Goal: Task Accomplishment & Management: Use online tool/utility

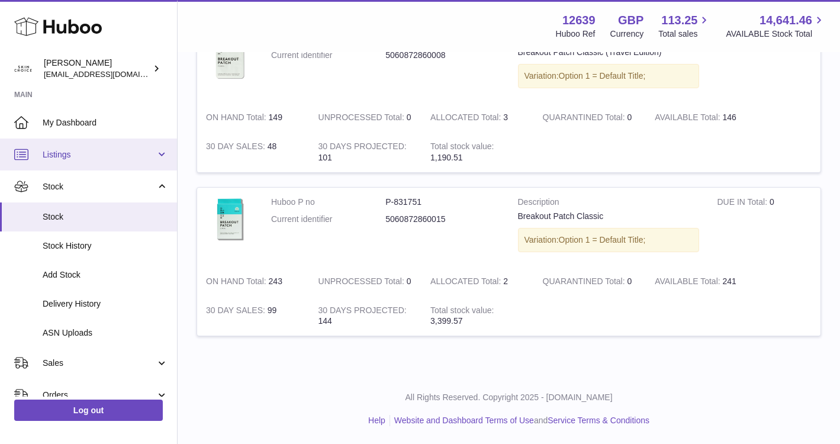
click at [108, 159] on span "Listings" at bounding box center [99, 154] width 113 height 11
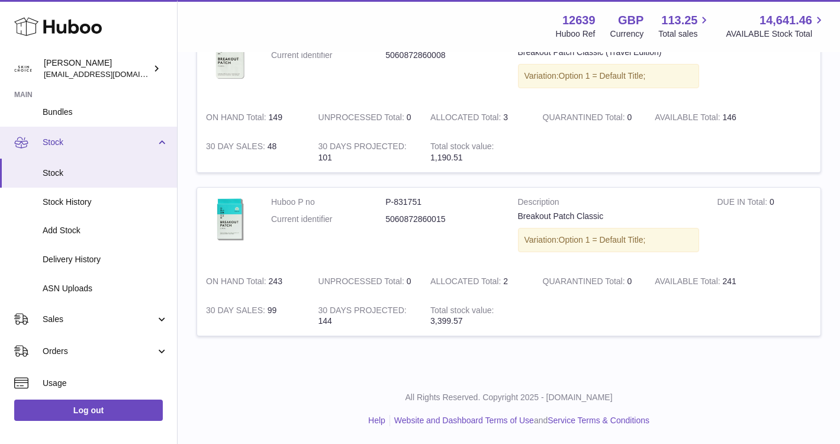
scroll to position [159, 0]
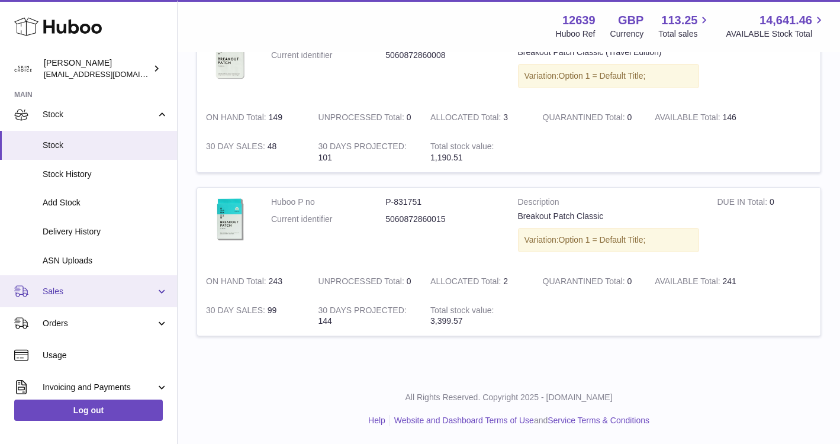
click at [105, 285] on link "Sales" at bounding box center [88, 291] width 177 height 32
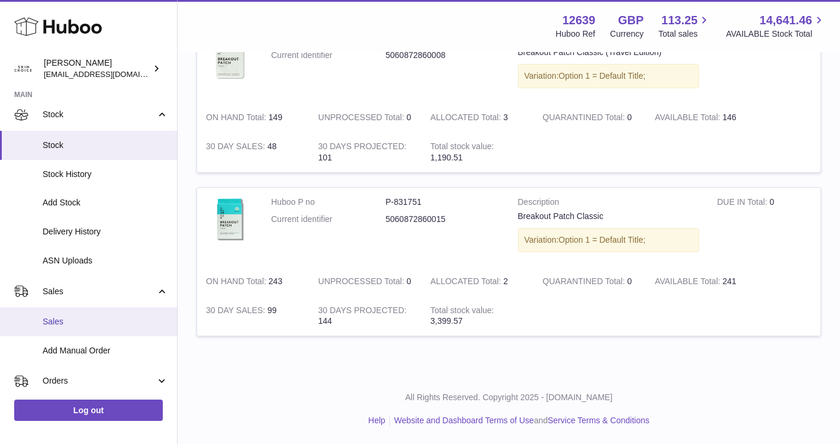
click at [82, 319] on span "Sales" at bounding box center [106, 321] width 126 height 11
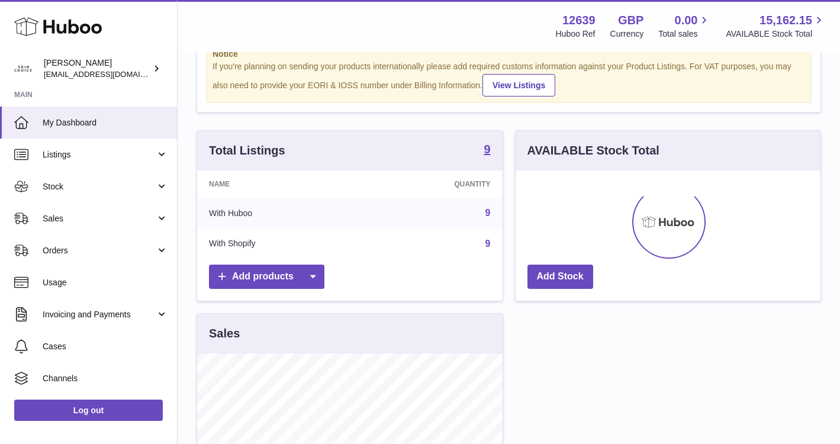
scroll to position [49, 0]
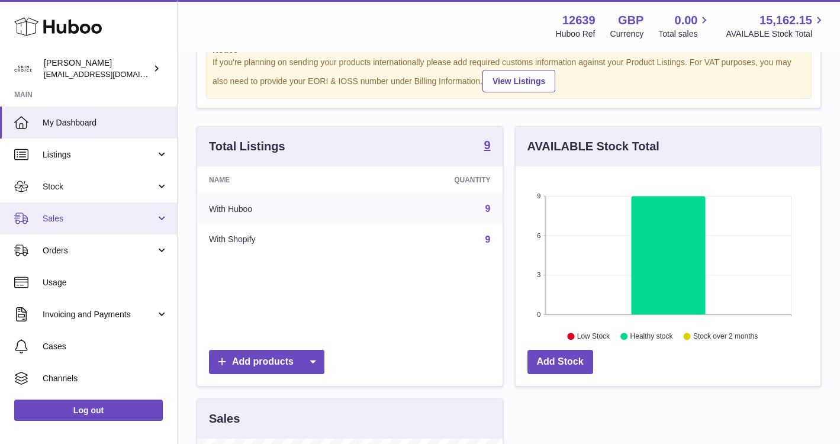
click at [130, 207] on link "Sales" at bounding box center [88, 219] width 177 height 32
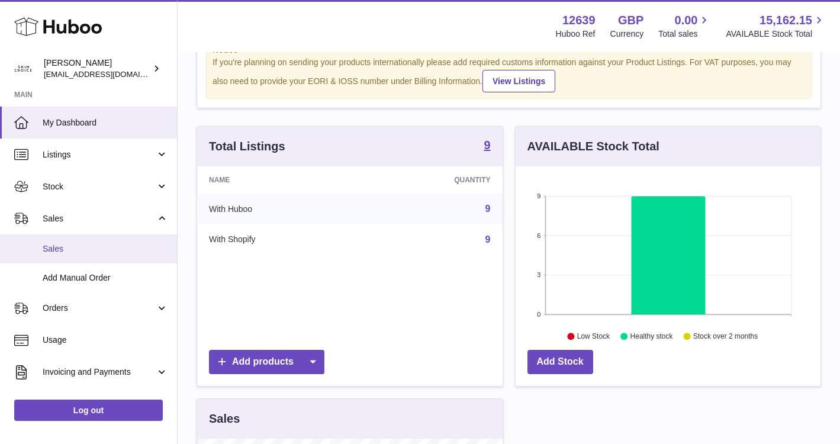
click at [125, 249] on span "Sales" at bounding box center [106, 248] width 126 height 11
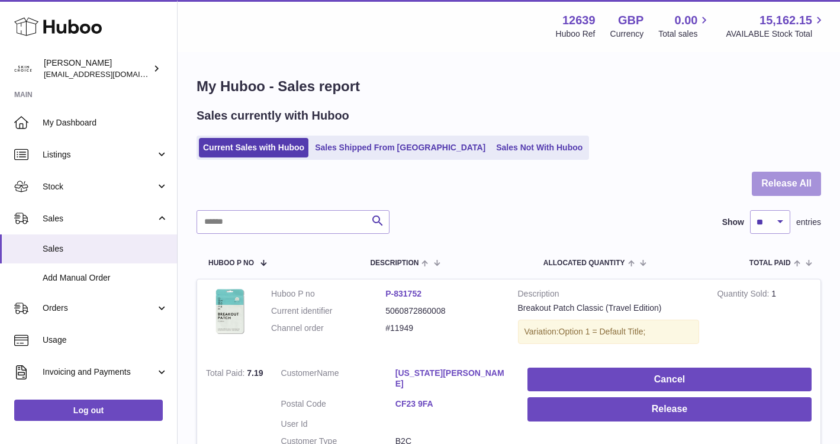
click at [794, 175] on button "Release All" at bounding box center [786, 184] width 69 height 24
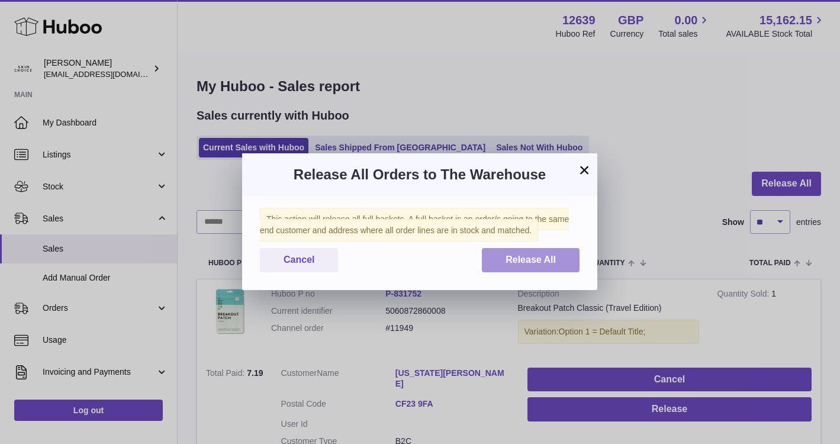
click at [558, 258] on button "Release All" at bounding box center [531, 260] width 98 height 24
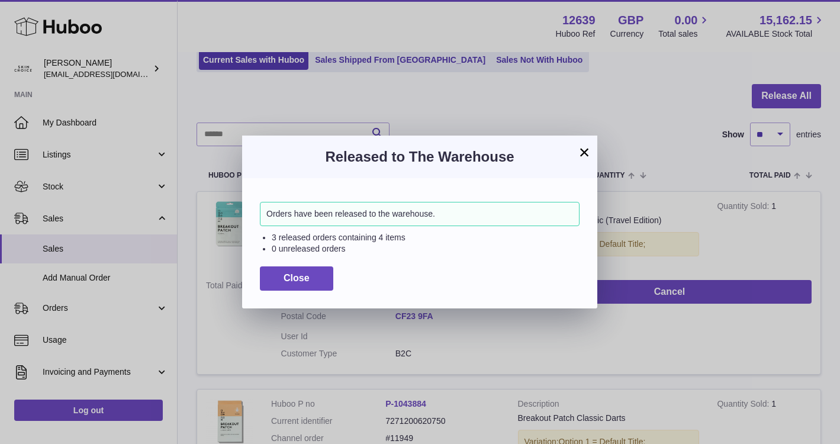
scroll to position [105, 0]
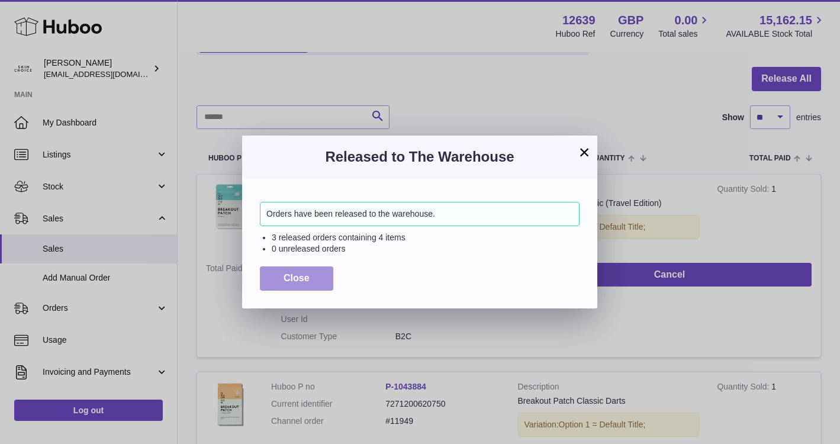
click at [284, 278] on span "Close" at bounding box center [297, 278] width 26 height 10
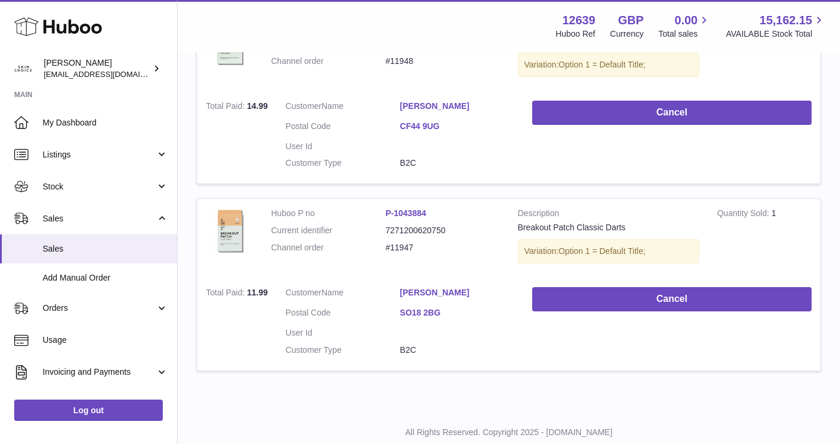
scroll to position [665, 0]
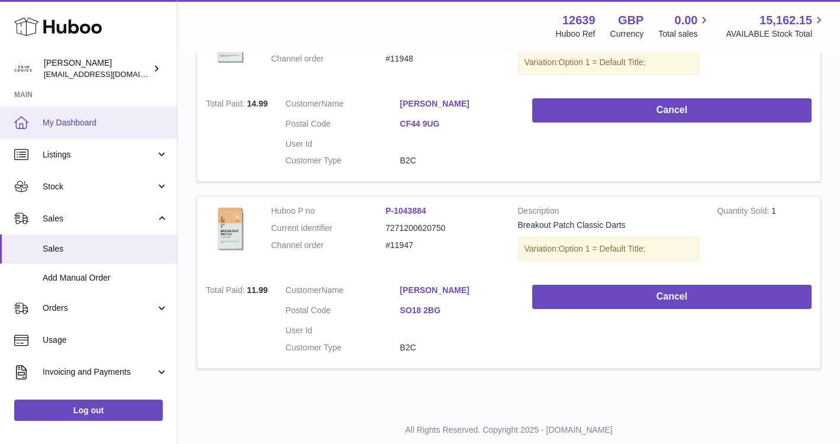
click at [124, 136] on link "My Dashboard" at bounding box center [88, 123] width 177 height 32
click at [124, 134] on link "My Dashboard" at bounding box center [88, 123] width 177 height 32
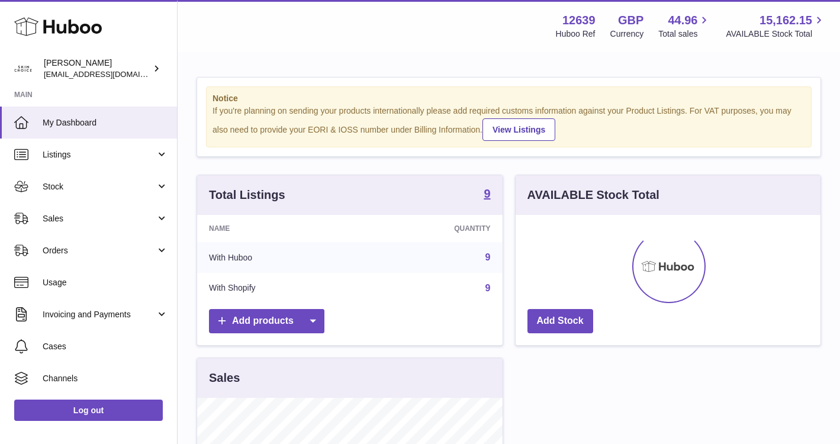
scroll to position [185, 305]
